Goal: Task Accomplishment & Management: Manage account settings

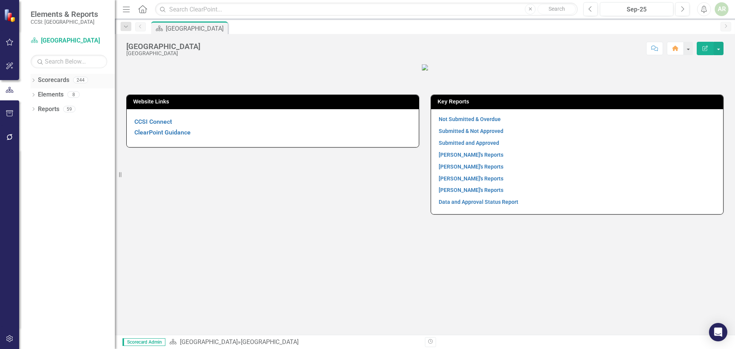
click at [36, 78] on div "Dropdown" at bounding box center [33, 81] width 5 height 7
click at [37, 92] on icon "Dropdown" at bounding box center [37, 94] width 6 height 5
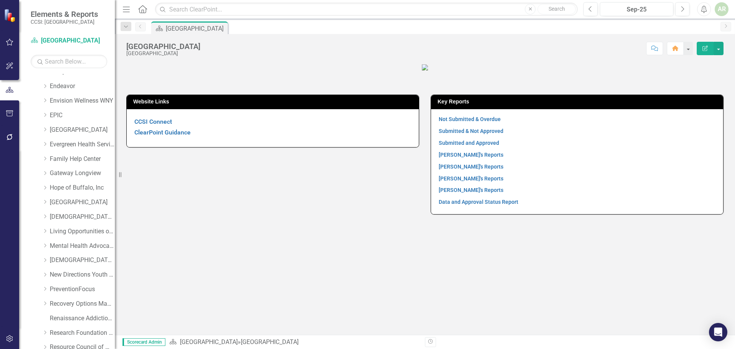
scroll to position [192, 0]
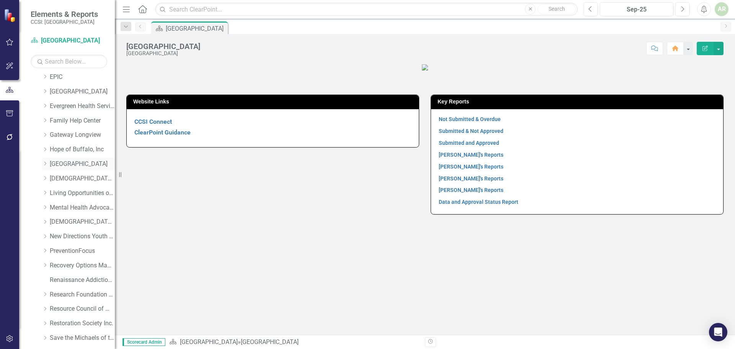
click at [47, 162] on icon "Dropdown" at bounding box center [45, 163] width 6 height 5
click at [66, 179] on link "Med Sup Withdrawl-Inpatient-Residential" at bounding box center [85, 178] width 57 height 9
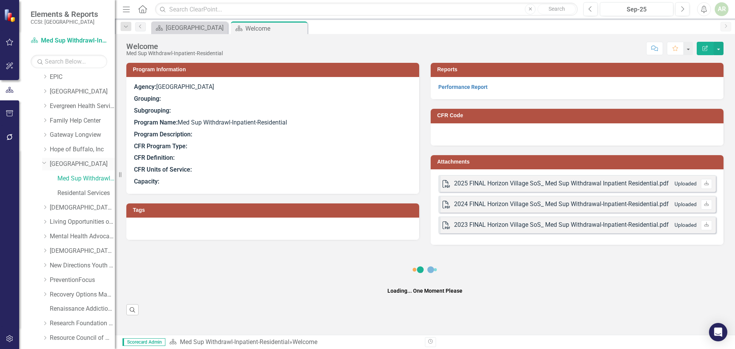
click at [61, 163] on link "[GEOGRAPHIC_DATA]" at bounding box center [82, 164] width 65 height 9
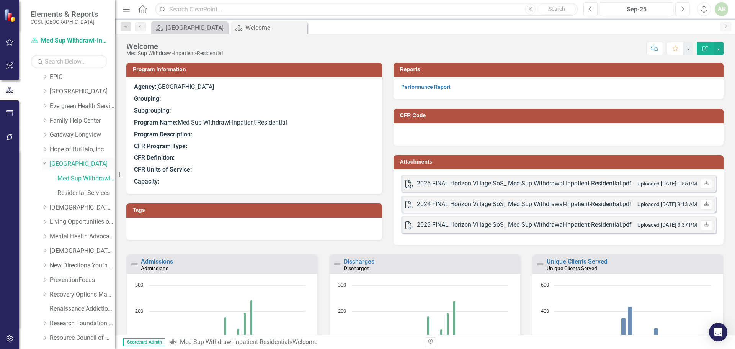
click at [60, 162] on link "[GEOGRAPHIC_DATA]" at bounding box center [82, 164] width 65 height 9
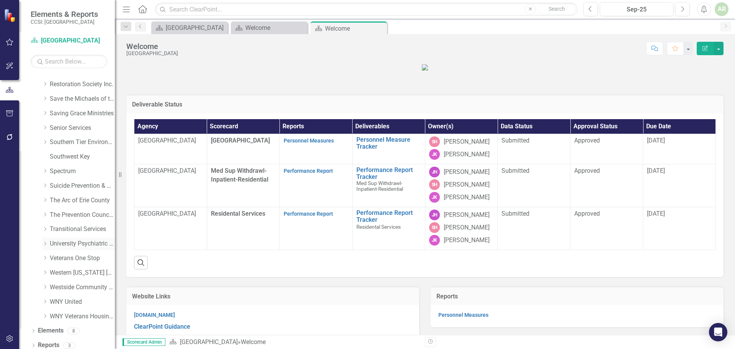
scroll to position [464, 0]
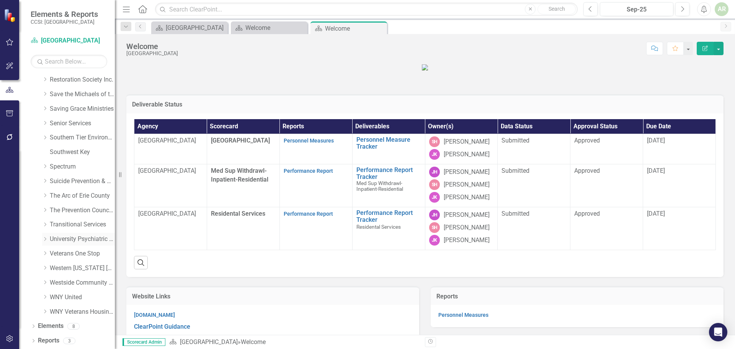
click at [46, 238] on icon "Dropdown" at bounding box center [45, 239] width 6 height 5
click at [46, 238] on icon "Dropdown" at bounding box center [44, 238] width 5 height 6
click at [46, 238] on icon "Dropdown" at bounding box center [45, 239] width 6 height 5
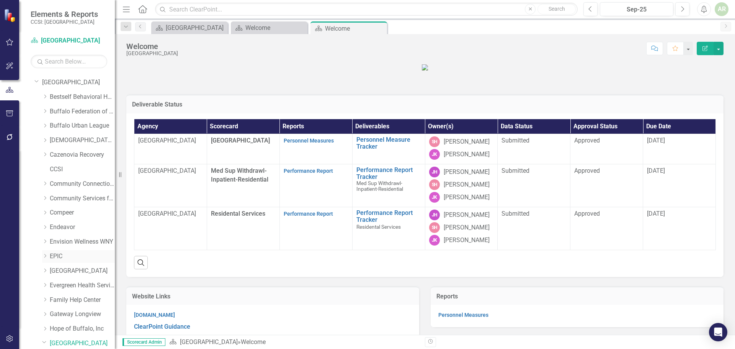
scroll to position [0, 0]
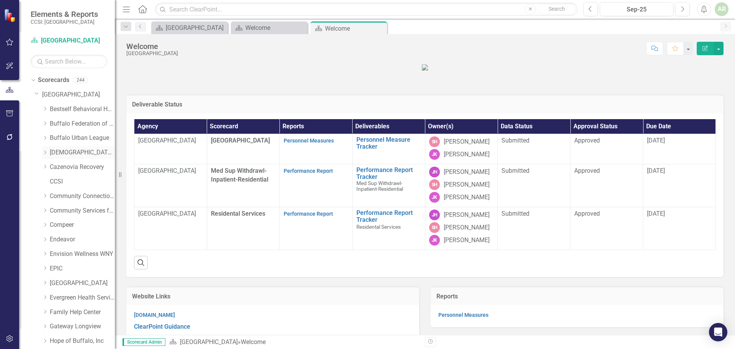
click at [47, 152] on icon "Dropdown" at bounding box center [45, 152] width 6 height 5
click at [68, 181] on link "Project Hope" at bounding box center [85, 181] width 57 height 9
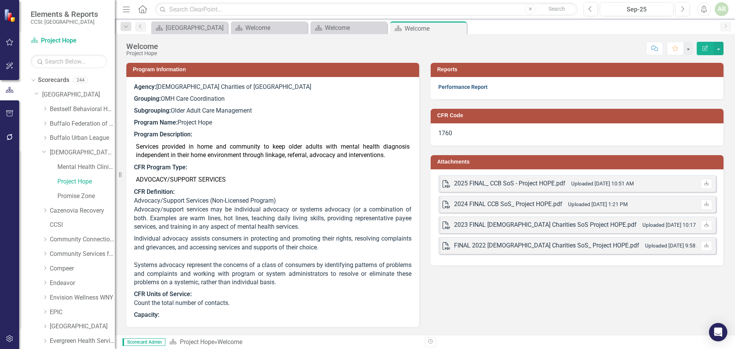
click at [469, 86] on link "Performance Report" at bounding box center [463, 87] width 49 height 6
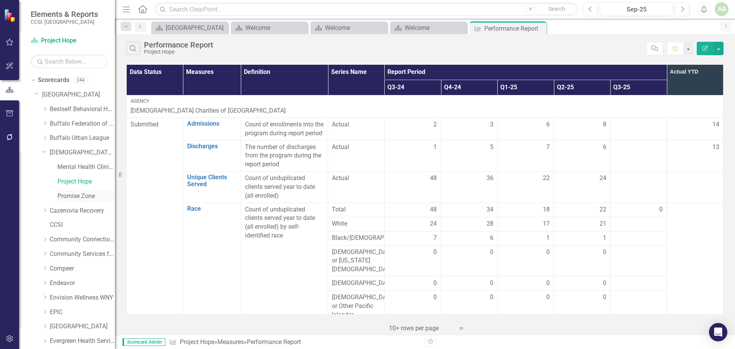
click at [76, 196] on link "Promise Zone" at bounding box center [85, 196] width 57 height 9
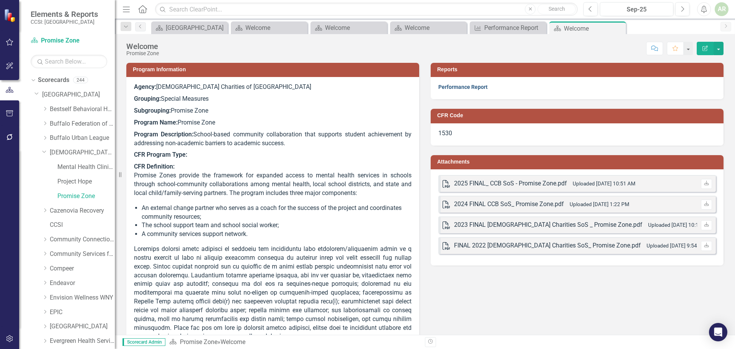
click at [446, 86] on link "Performance Report" at bounding box center [463, 87] width 49 height 6
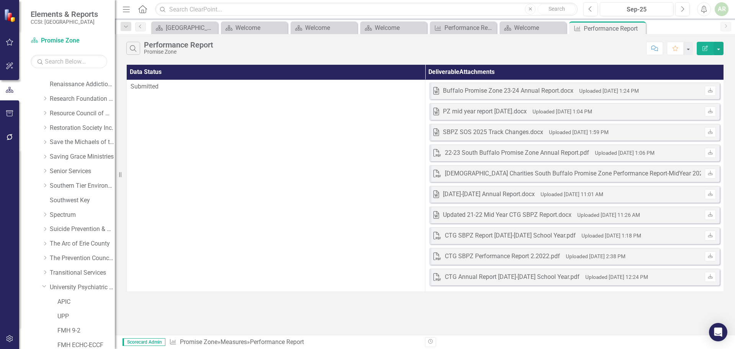
scroll to position [498, 0]
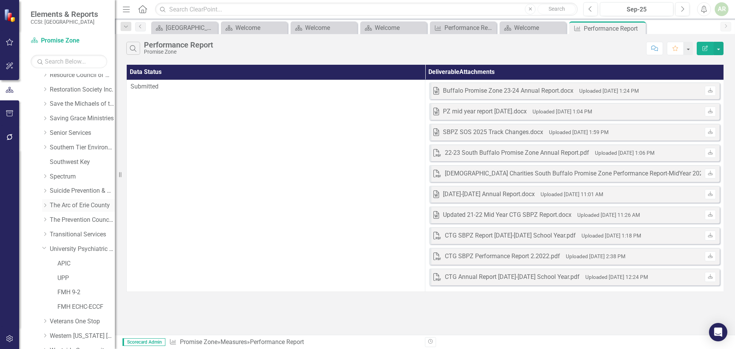
click at [71, 205] on link "The Arc of Erie County" at bounding box center [82, 205] width 65 height 9
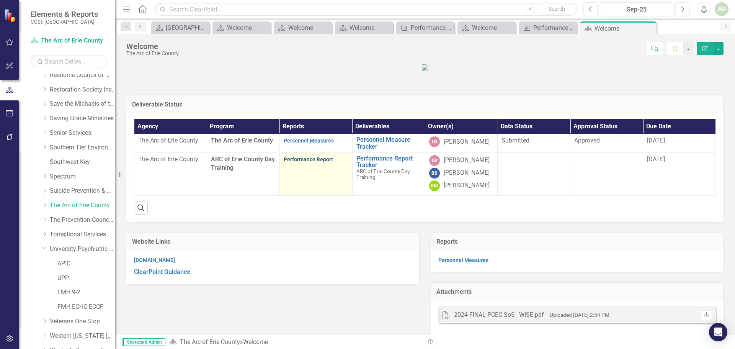
click at [306, 162] on link "Performance Report" at bounding box center [308, 159] width 49 height 6
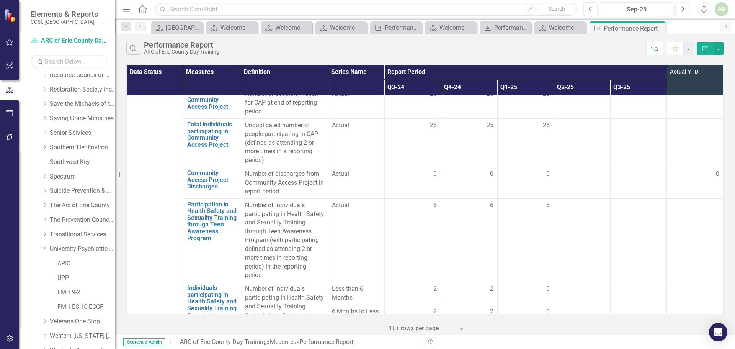
scroll to position [1030, 0]
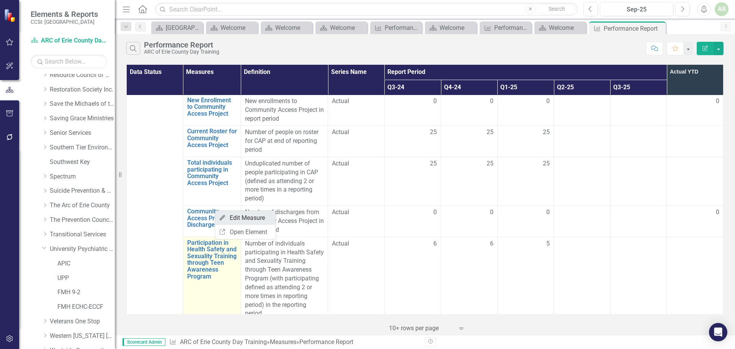
click at [240, 217] on link "Edit Edit Measure" at bounding box center [245, 218] width 61 height 14
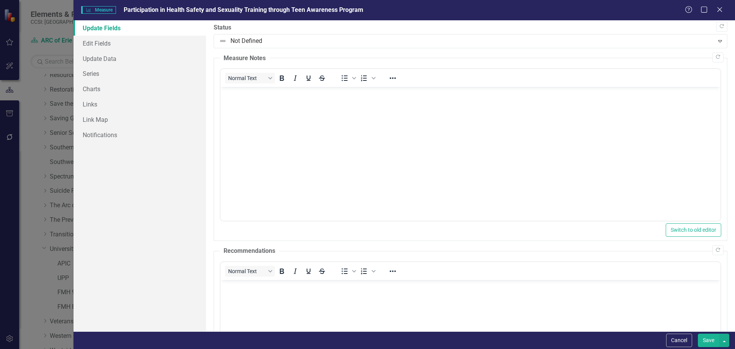
scroll to position [0, 0]
click at [104, 43] on link "Edit Fields" at bounding box center [140, 43] width 133 height 15
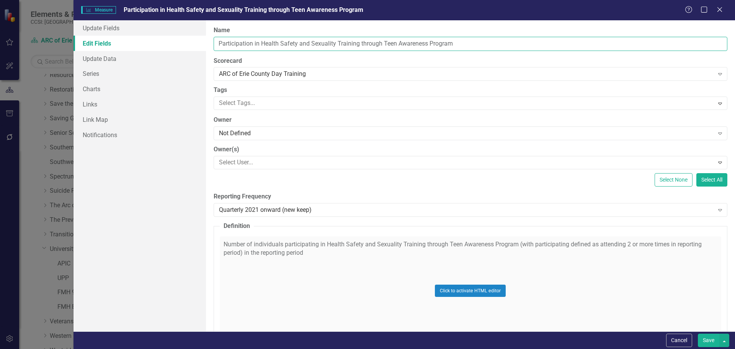
drag, startPoint x: 262, startPoint y: 44, endPoint x: 381, endPoint y: 42, distance: 118.8
click at [381, 42] on input "Participation in Health Safety and Sexuality Training through Teen Awareness Pr…" at bounding box center [471, 44] width 514 height 14
type input "Participation in Teen Awareness Program"
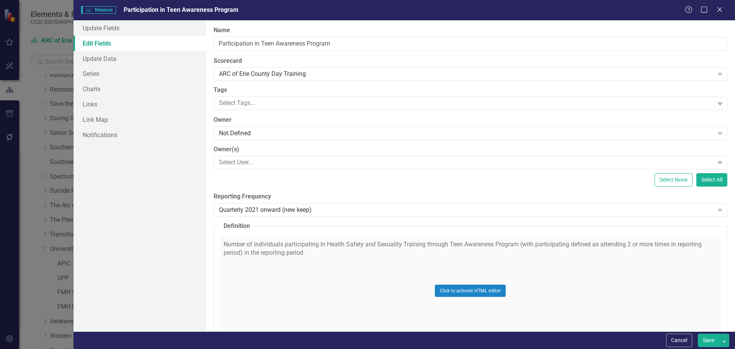
click at [711, 338] on button "Save" at bounding box center [708, 340] width 21 height 13
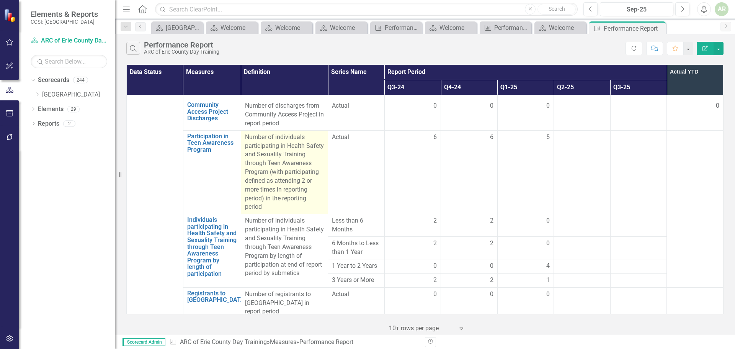
scroll to position [1145, 0]
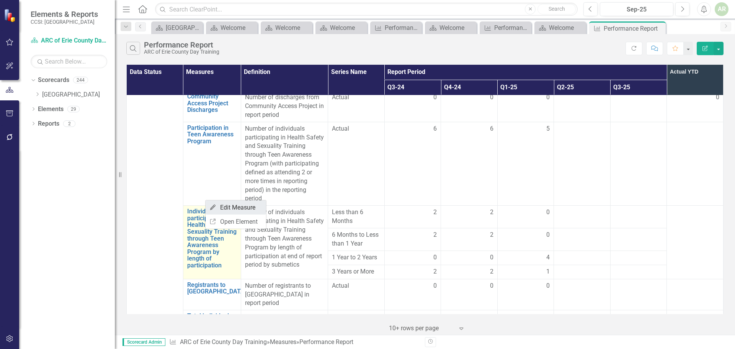
click at [226, 207] on link "Edit Edit Measure" at bounding box center [236, 207] width 61 height 14
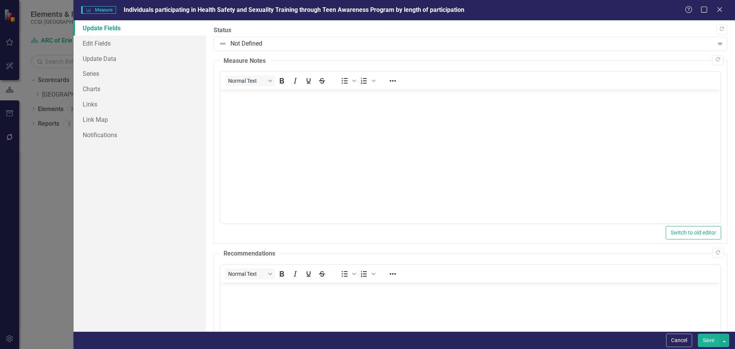
scroll to position [0, 0]
click at [96, 43] on link "Edit Fields" at bounding box center [140, 43] width 133 height 15
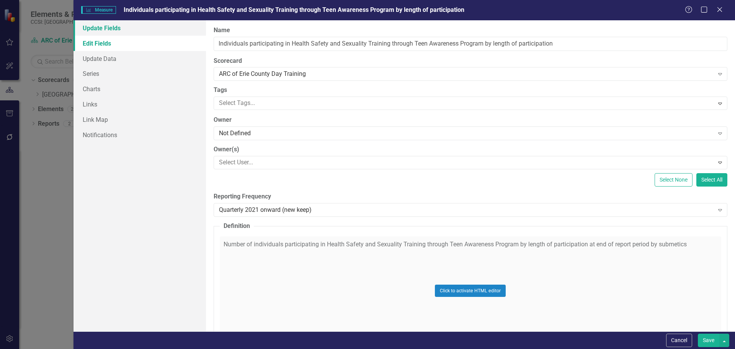
click at [105, 28] on link "Update Fields" at bounding box center [140, 27] width 133 height 15
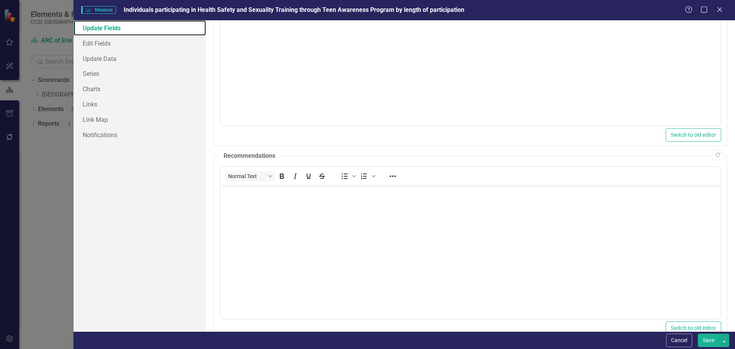
scroll to position [146, 0]
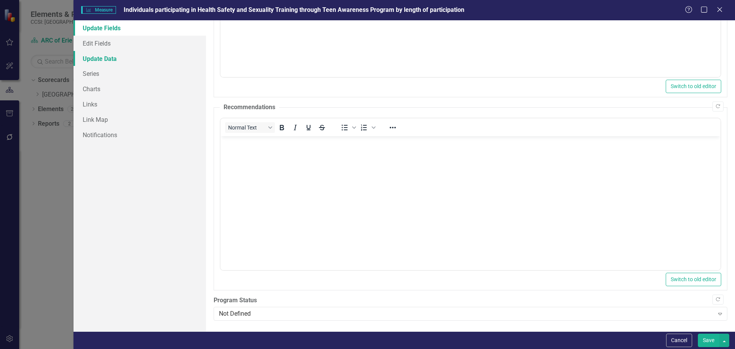
click at [95, 59] on link "Update Data" at bounding box center [140, 58] width 133 height 15
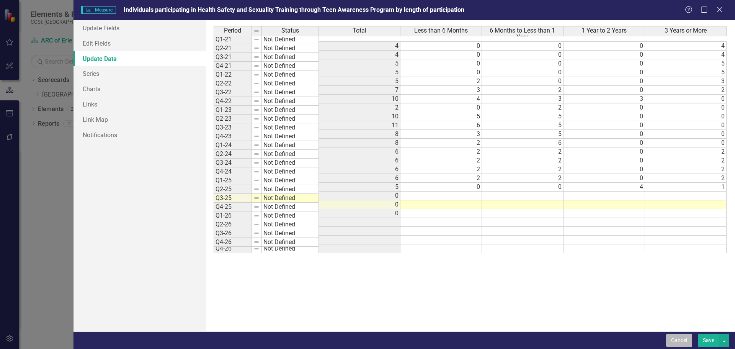
click at [685, 340] on button "Cancel" at bounding box center [680, 340] width 26 height 13
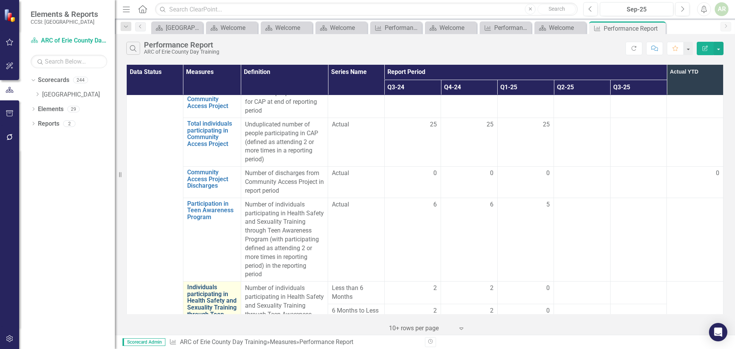
scroll to position [1068, 0]
click at [102, 267] on div "Dropdown Scorecards 244 Dropdown Erie Dropdown Bestself Behavioral Health, Inc.…" at bounding box center [67, 211] width 96 height 275
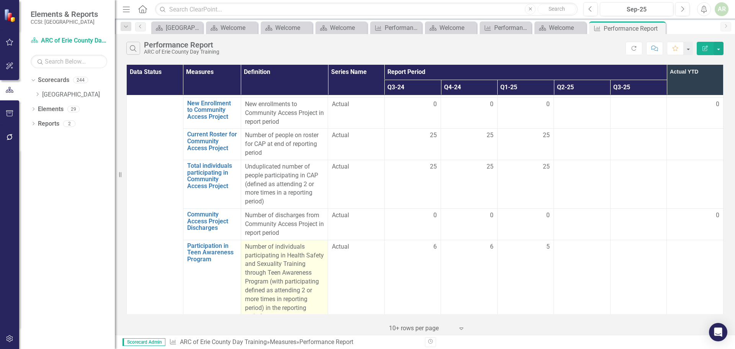
scroll to position [1030, 0]
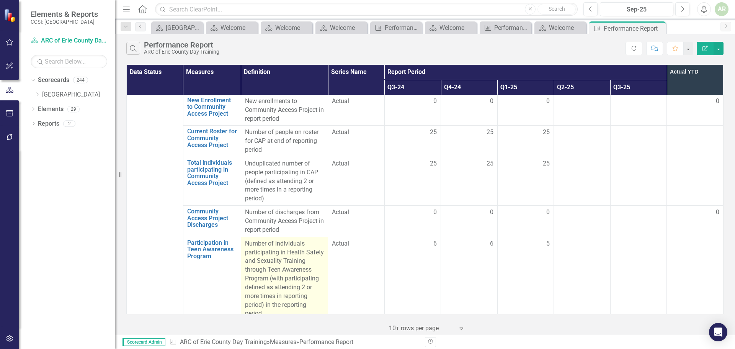
click at [280, 239] on div "Number of individuals participating in Health Safety and Sexuality Training thr…" at bounding box center [284, 278] width 79 height 79
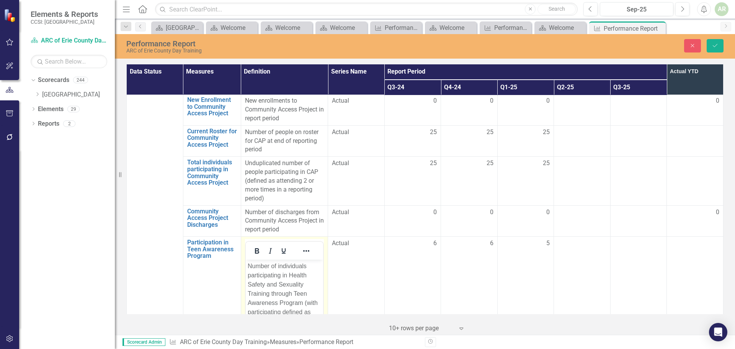
scroll to position [0, 0]
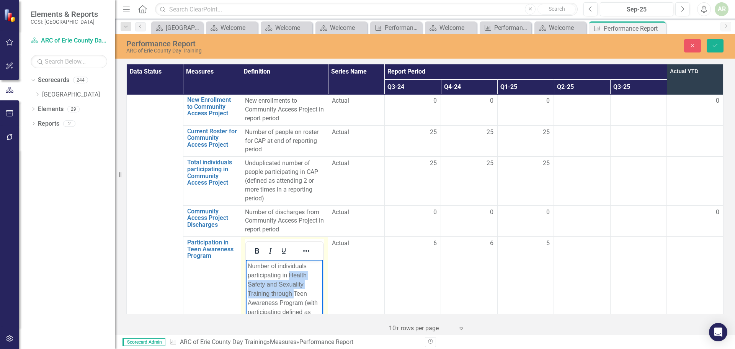
drag, startPoint x: 288, startPoint y: 275, endPoint x: 293, endPoint y: 294, distance: 19.0
click at [293, 294] on p "Number of individuals participating in Health Safety and Sexuality Training thr…" at bounding box center [284, 303] width 74 height 83
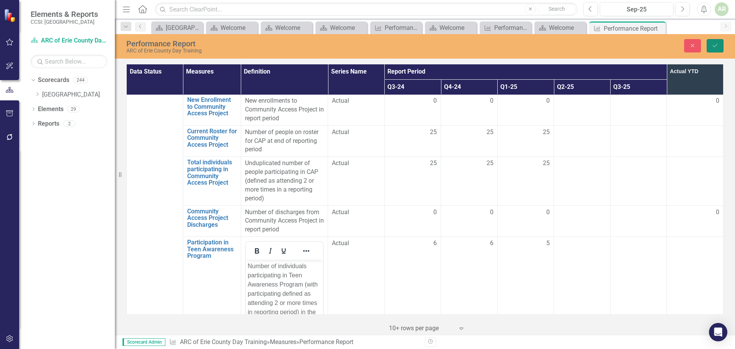
click at [715, 44] on icon "Save" at bounding box center [715, 45] width 7 height 5
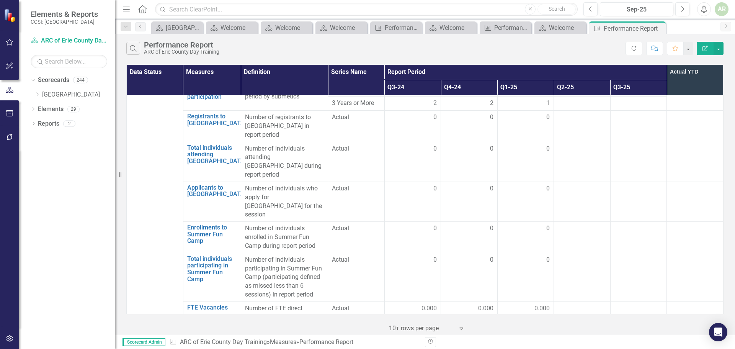
scroll to position [1318, 0]
